Goal: Find specific page/section: Find specific page/section

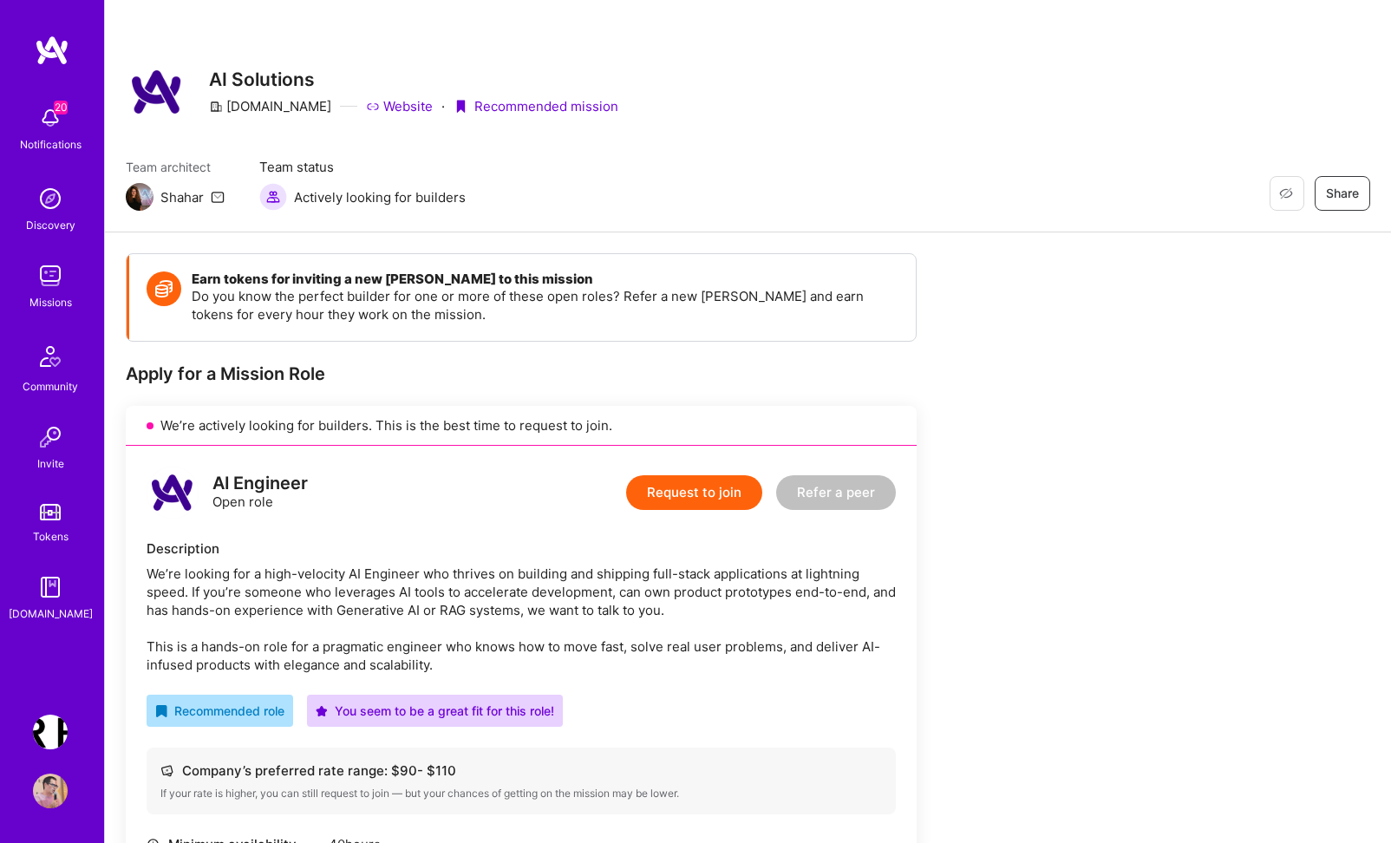
click at [52, 277] on img at bounding box center [50, 275] width 35 height 35
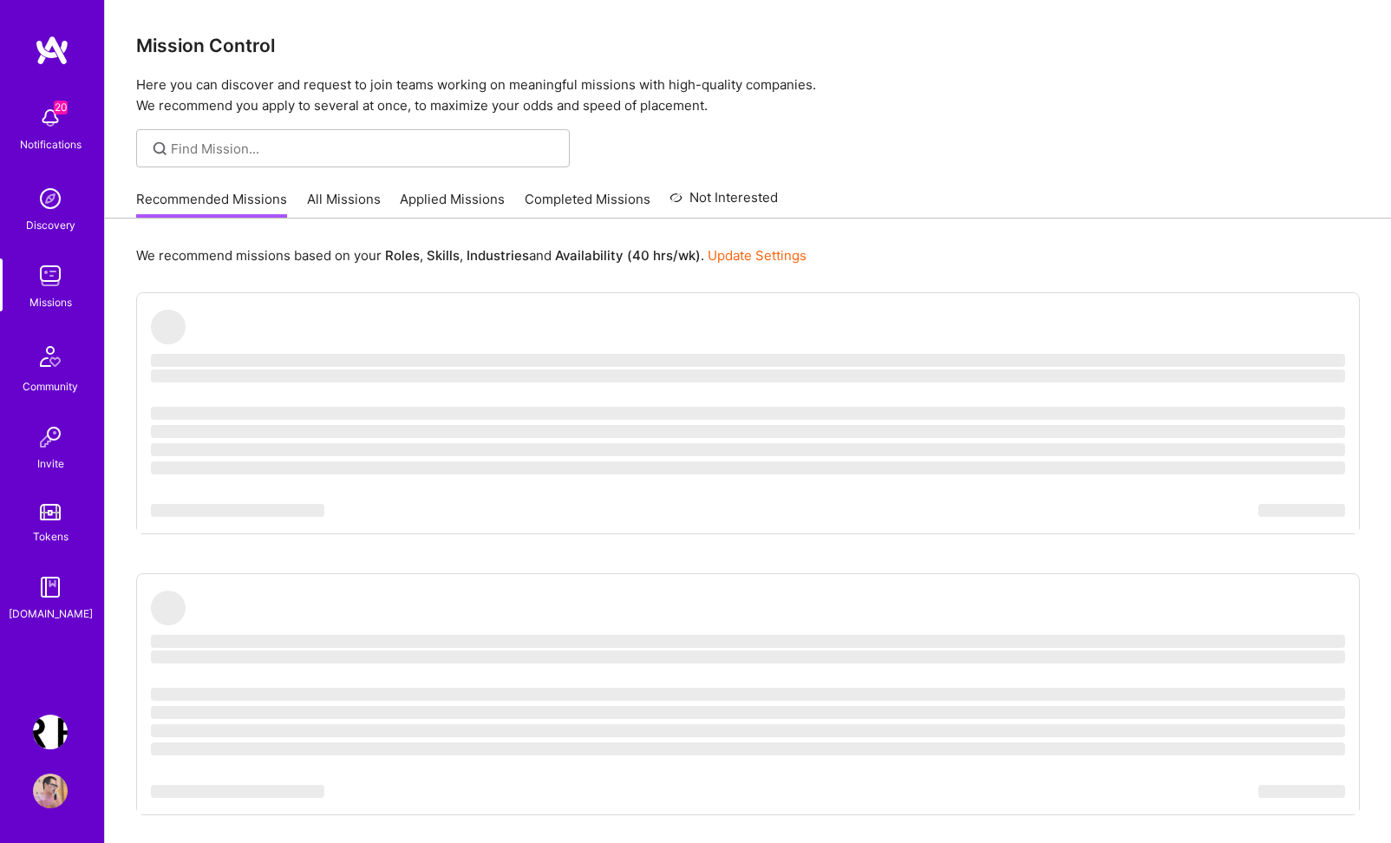
click at [52, 454] on div "Invite" at bounding box center [50, 463] width 27 height 18
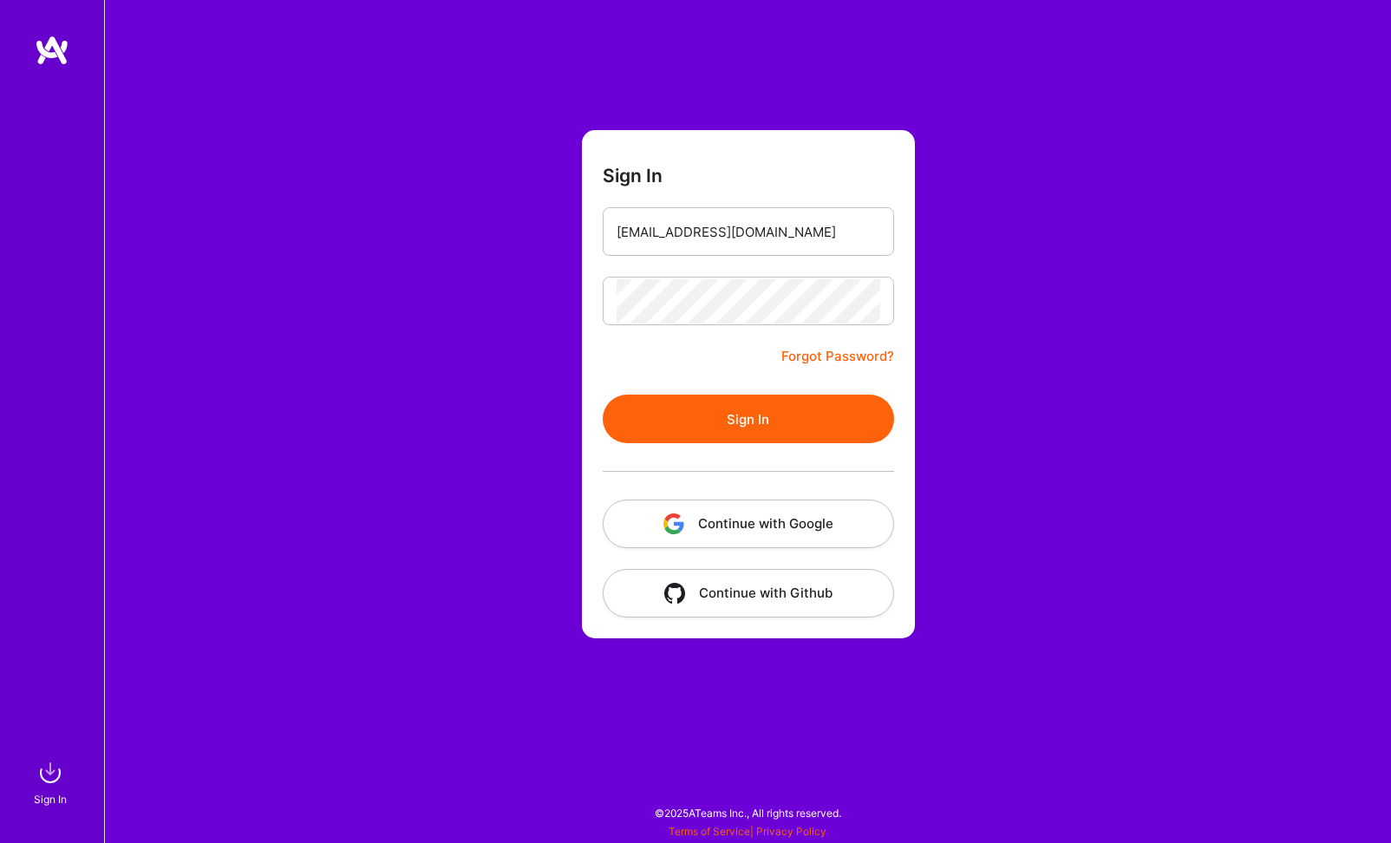
click at [737, 419] on button "Sign In" at bounding box center [748, 418] width 291 height 49
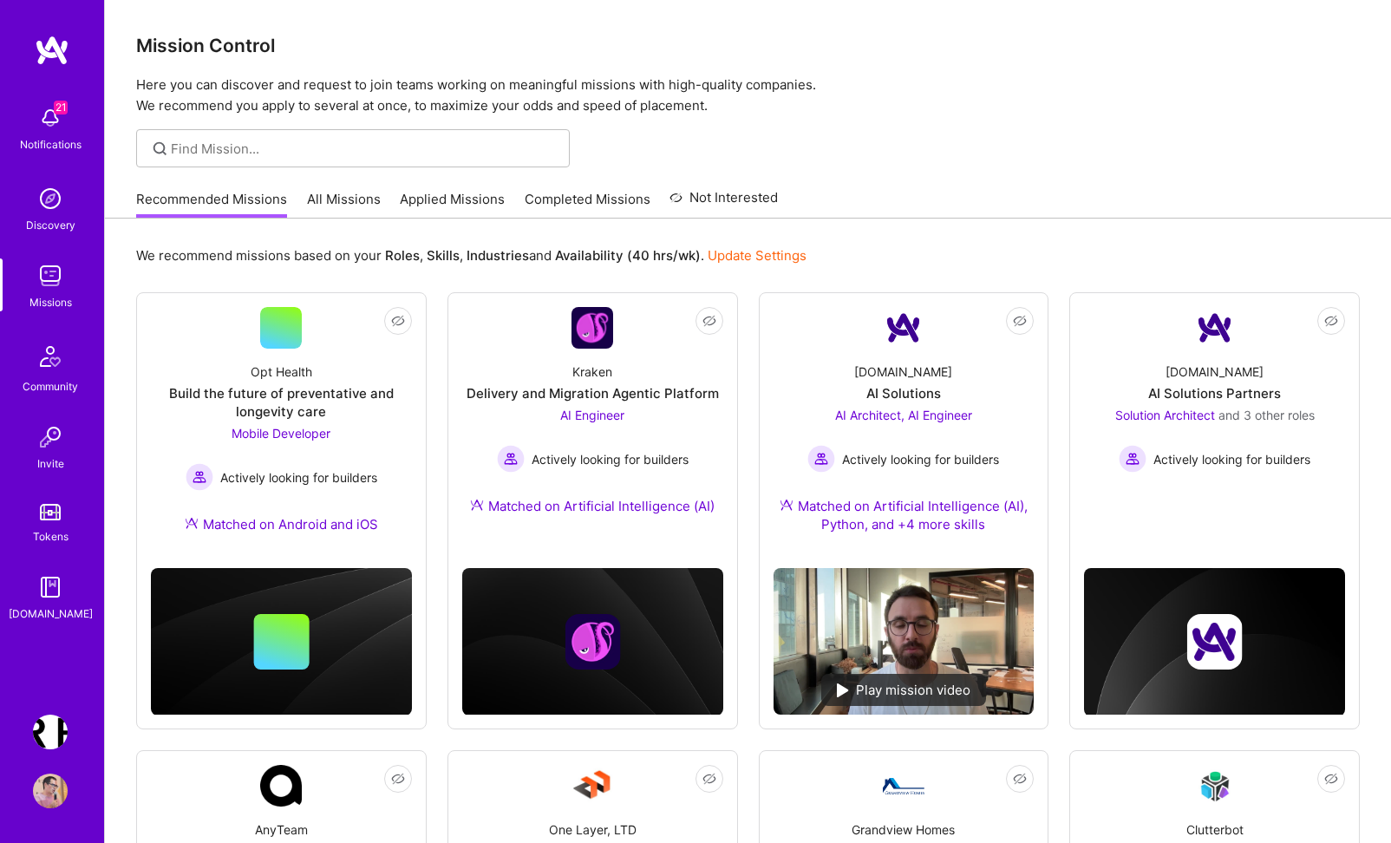
click at [333, 196] on link "All Missions" at bounding box center [344, 204] width 74 height 29
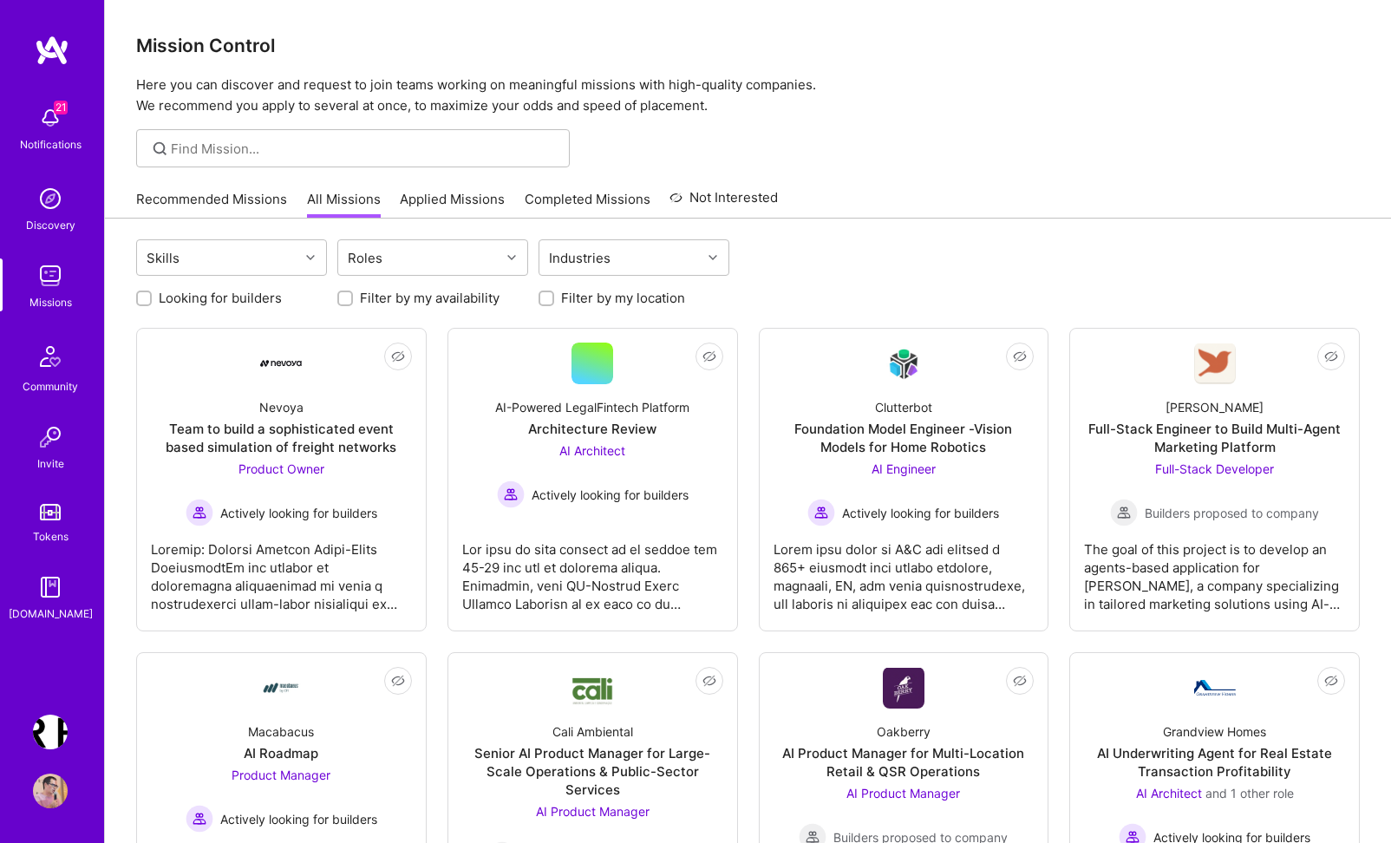
click at [237, 290] on label "Looking for builders" at bounding box center [220, 298] width 123 height 18
click at [152, 293] on input "Looking for builders" at bounding box center [146, 299] width 12 height 12
checkbox input "true"
